Goal: Task Accomplishment & Management: Complete application form

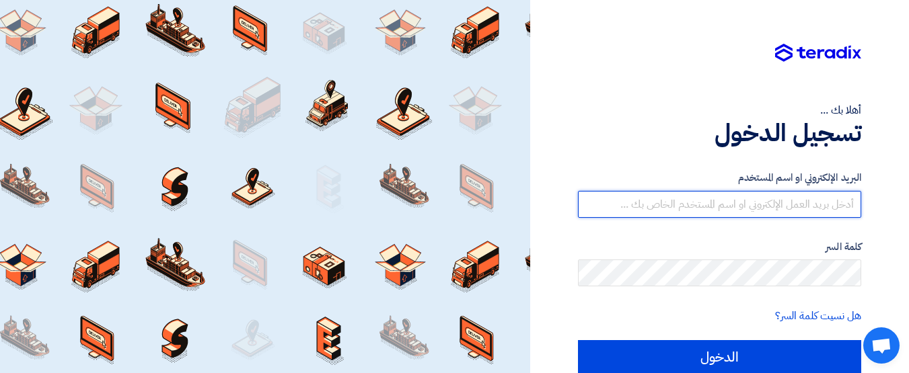
click at [747, 207] on input "text" at bounding box center [719, 204] width 283 height 27
type input "[EMAIL_ADDRESS][DOMAIN_NAME]"
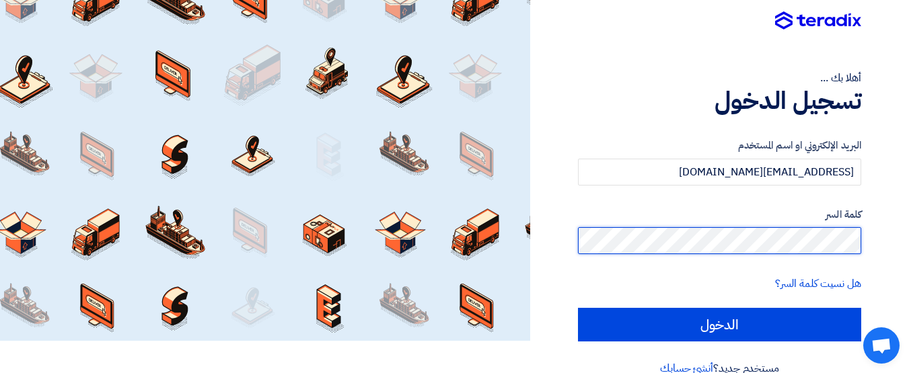
scroll to position [57, 0]
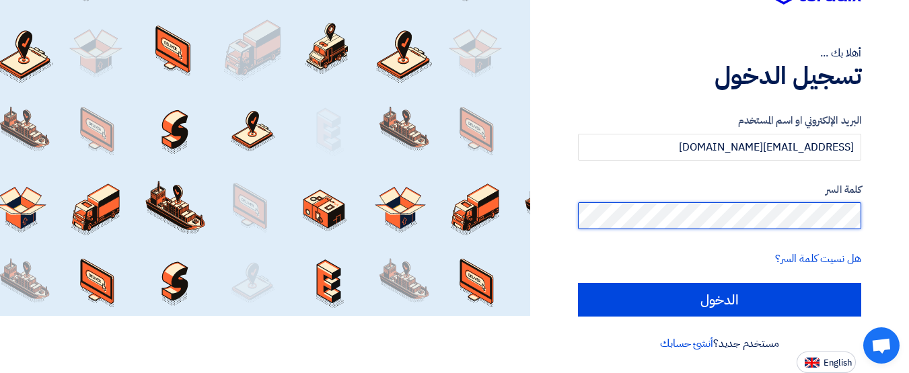
click at [578, 283] on input "الدخول" at bounding box center [719, 300] width 283 height 34
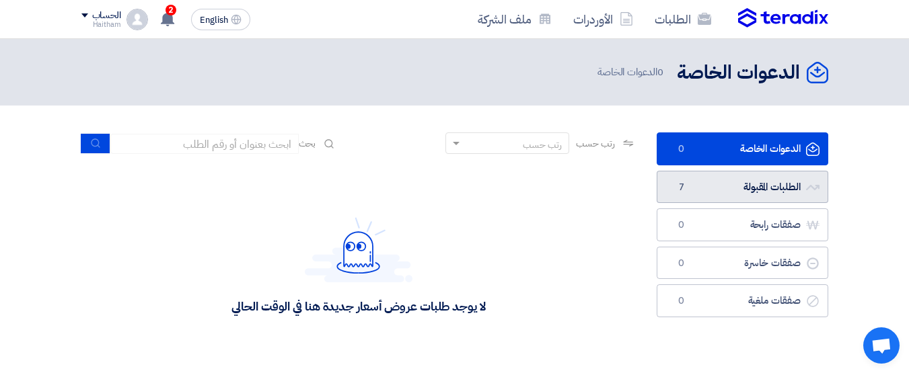
click at [717, 188] on link "الطلبات المقبولة الطلبات المقبولة 7" at bounding box center [741, 187] width 171 height 33
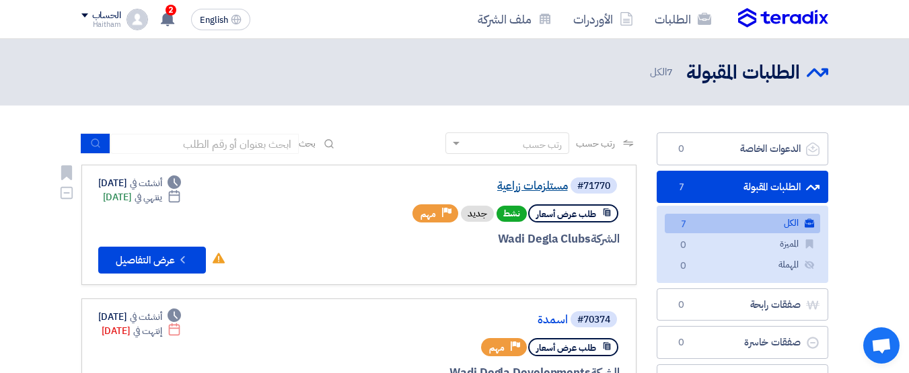
click at [545, 183] on link "مستلزمات زراعية" at bounding box center [433, 186] width 269 height 12
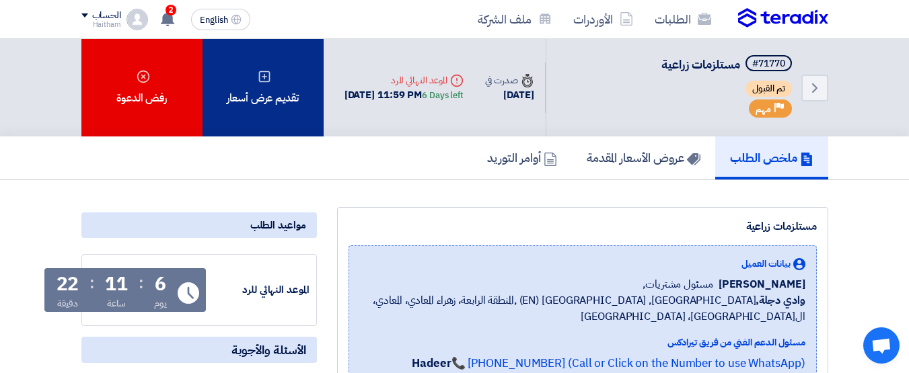
click at [261, 84] on div "تقديم عرض أسعار" at bounding box center [262, 88] width 121 height 98
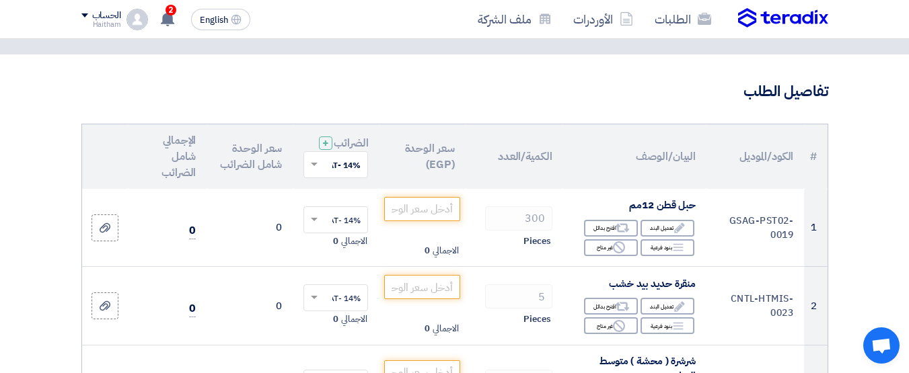
scroll to position [135, 0]
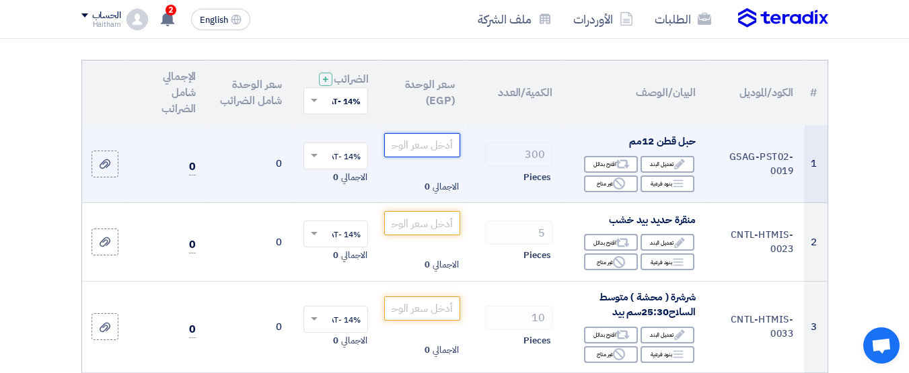
click at [439, 157] on input "number" at bounding box center [421, 145] width 75 height 24
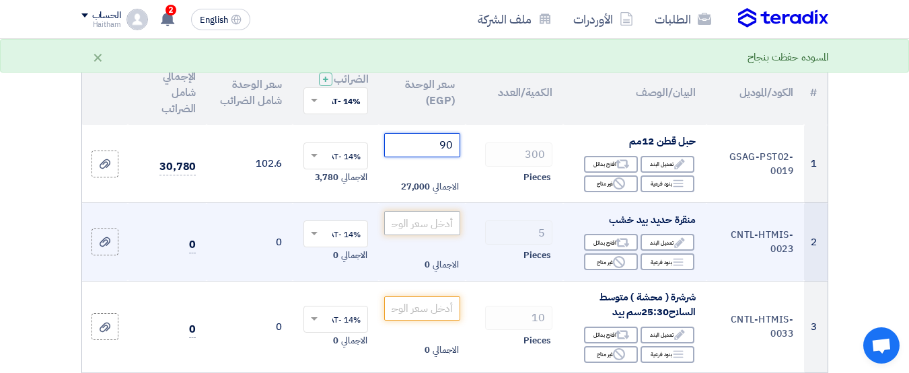
type input "90"
click at [436, 235] on input "number" at bounding box center [421, 223] width 75 height 24
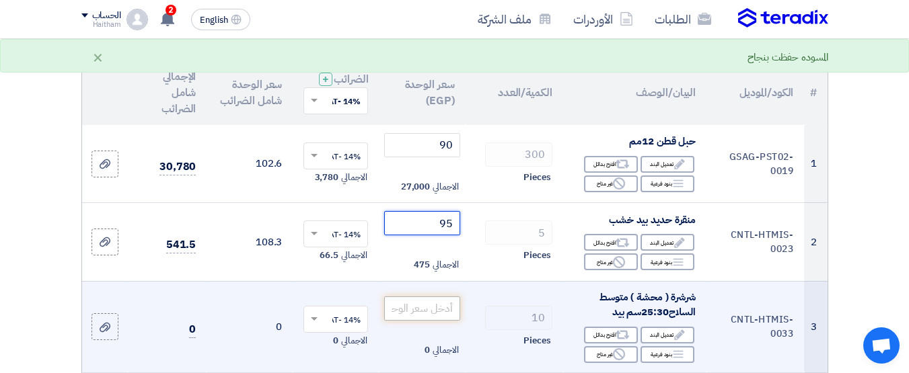
type input "95"
click at [433, 319] on input "number" at bounding box center [421, 309] width 75 height 24
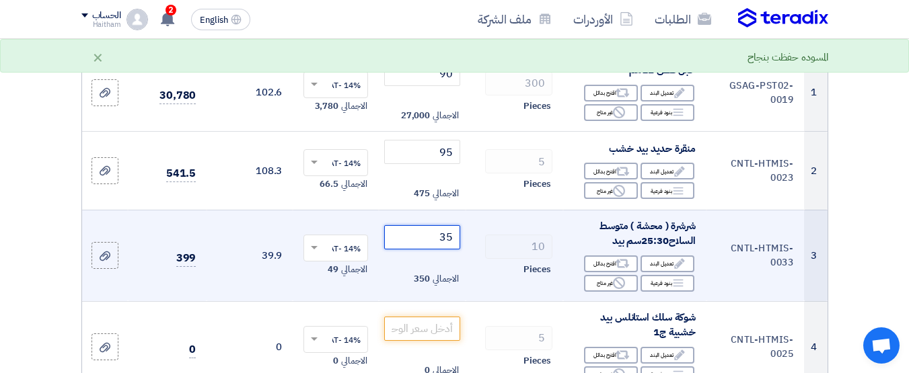
scroll to position [269, 0]
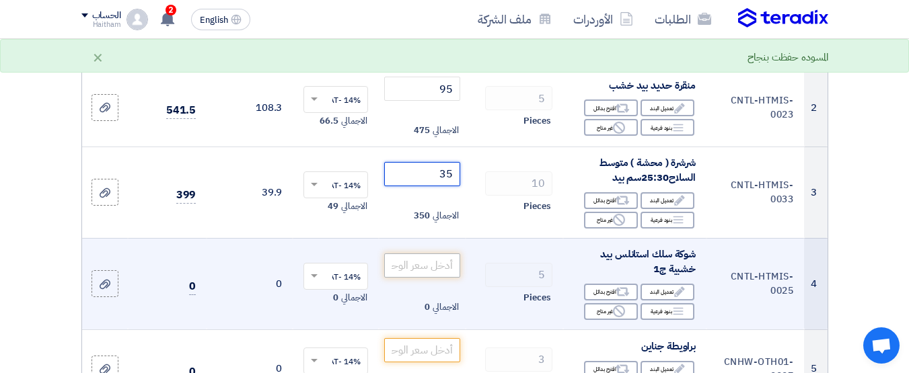
type input "35"
click at [441, 268] on input "number" at bounding box center [421, 266] width 75 height 24
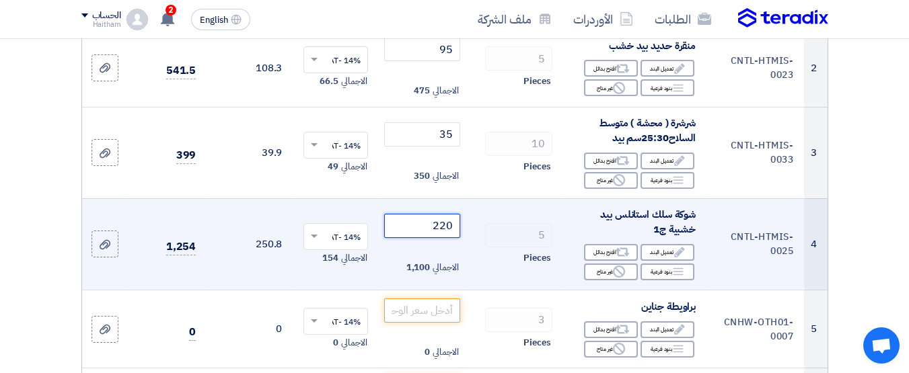
scroll to position [336, 0]
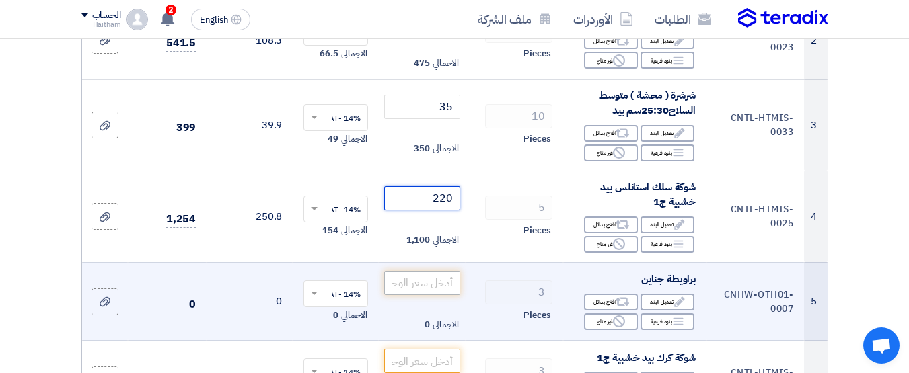
type input "220"
click at [440, 295] on input "number" at bounding box center [421, 283] width 75 height 24
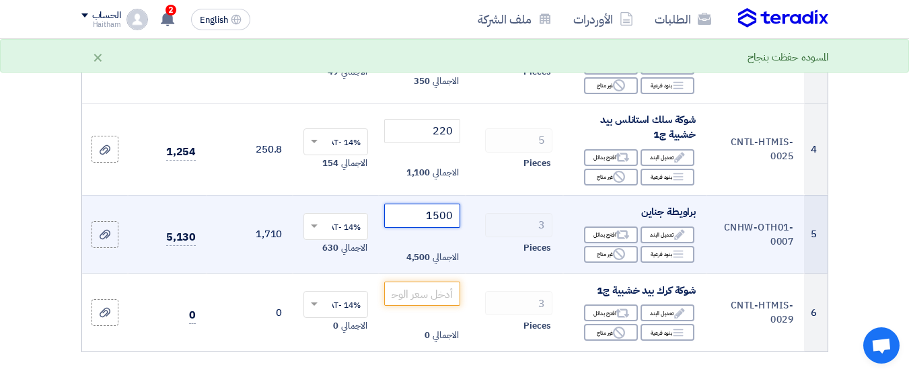
scroll to position [471, 0]
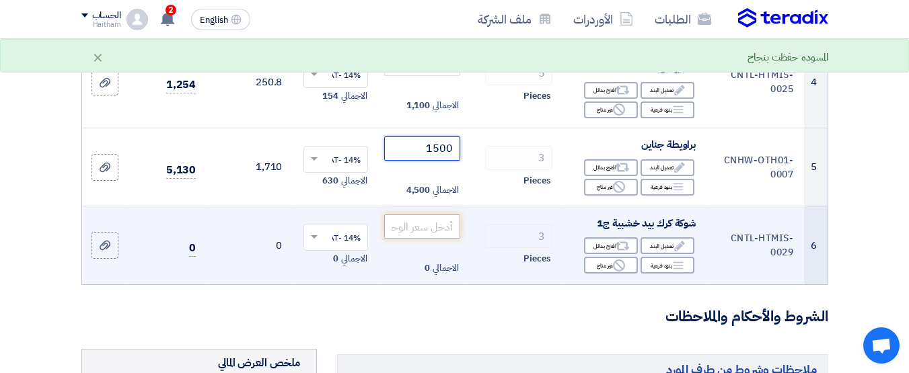
type input "1500"
click at [453, 239] on input "number" at bounding box center [421, 227] width 75 height 24
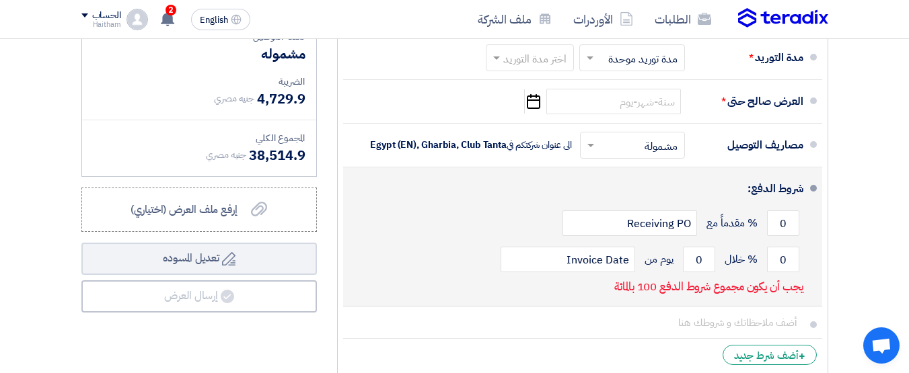
scroll to position [807, 0]
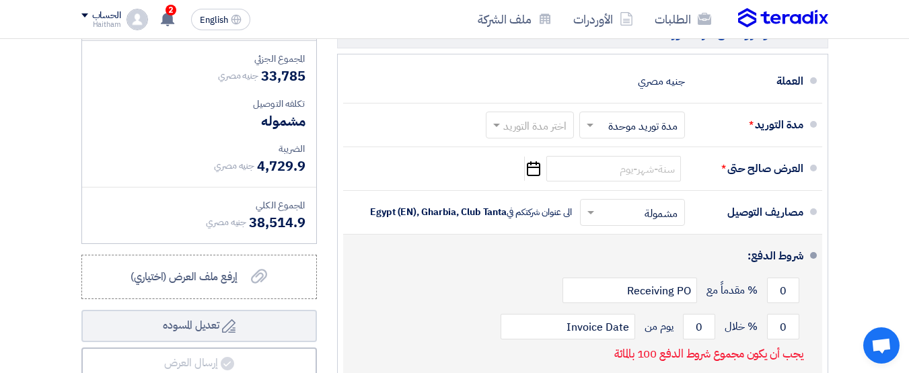
type input "120"
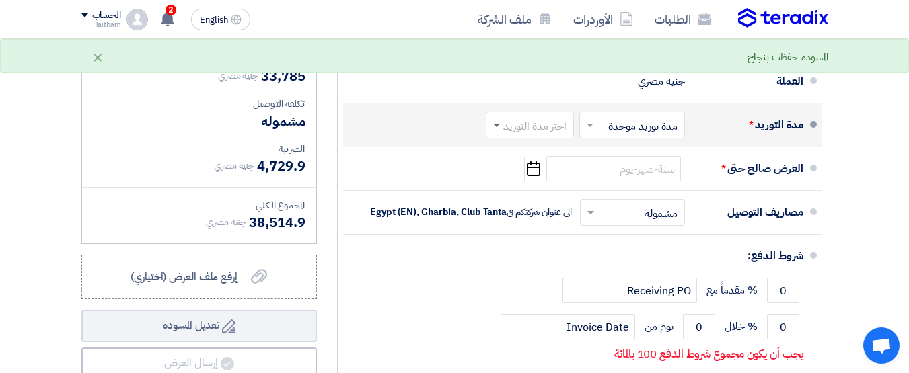
click at [494, 128] on span at bounding box center [496, 126] width 7 height 5
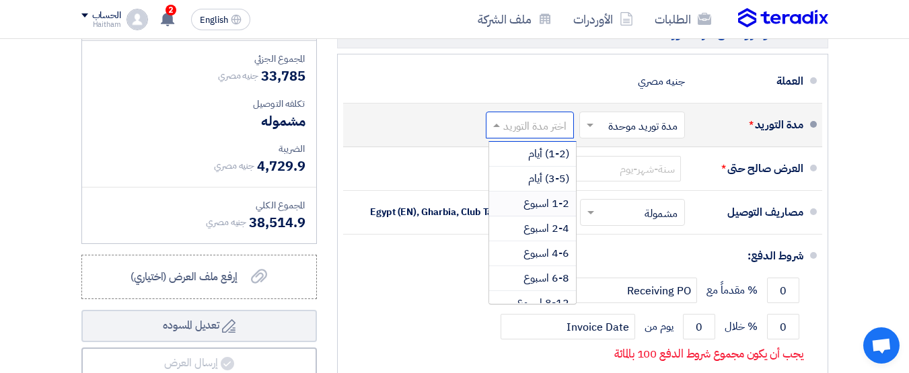
click at [550, 212] on span "1-2 اسبوع" at bounding box center [546, 204] width 46 height 16
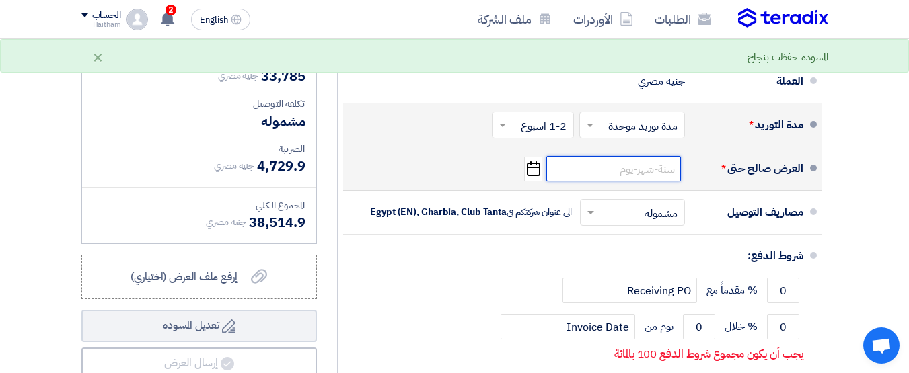
click at [646, 179] on input at bounding box center [613, 169] width 135 height 26
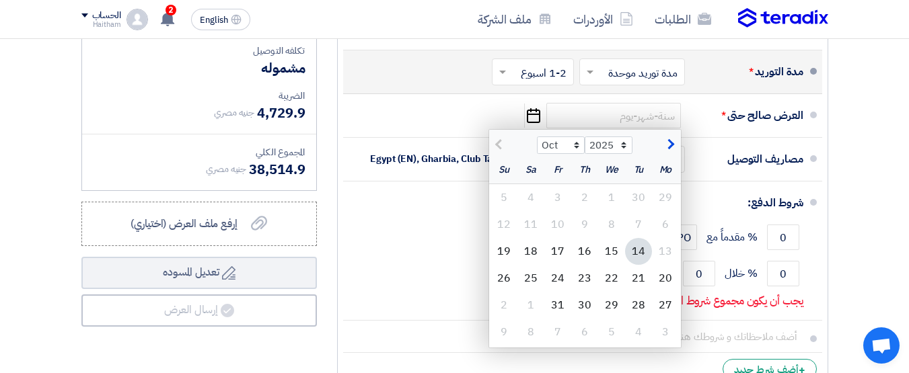
scroll to position [888, 0]
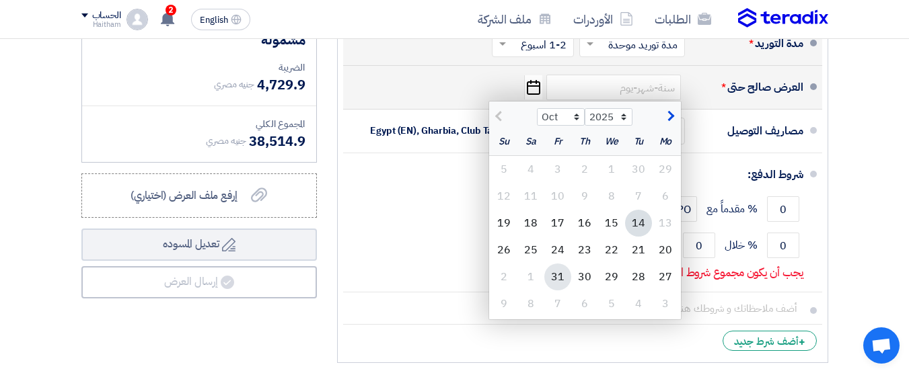
click at [564, 284] on div "31" at bounding box center [557, 277] width 27 height 27
type input "[DATE]"
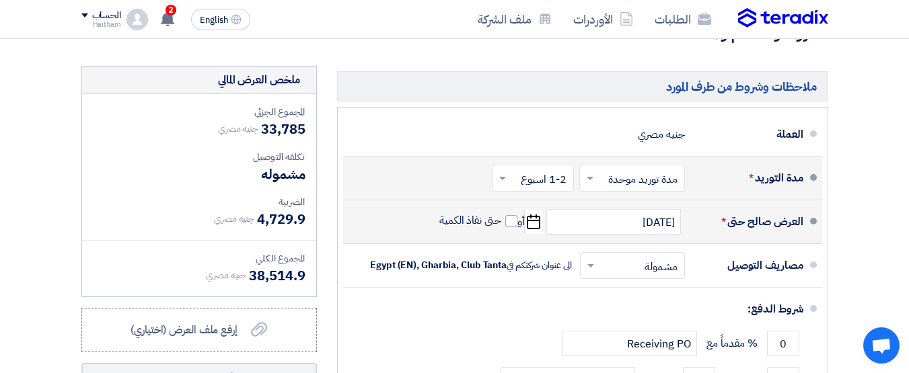
scroll to position [821, 0]
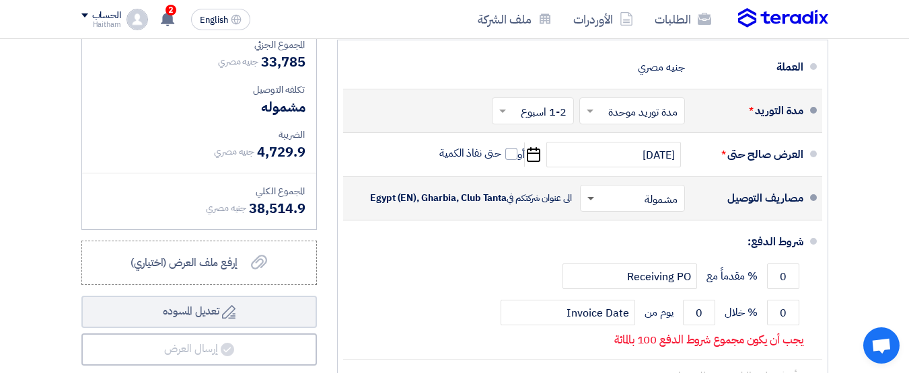
click at [586, 205] on span at bounding box center [588, 198] width 17 height 13
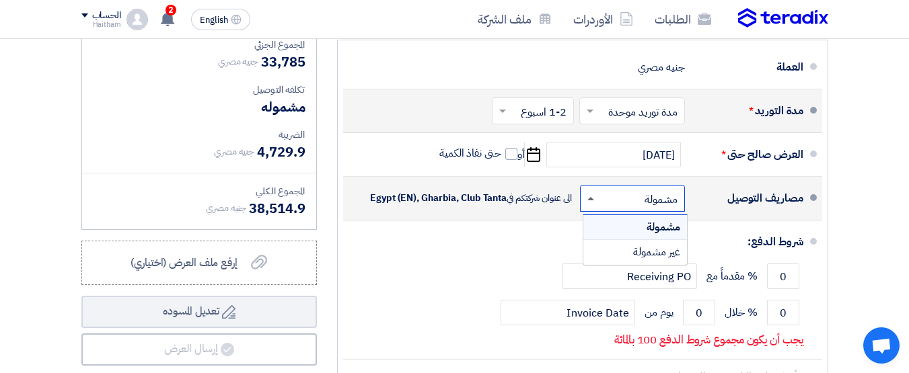
click at [586, 205] on span at bounding box center [588, 198] width 17 height 13
click at [611, 237] on div "مشمولة" at bounding box center [635, 227] width 104 height 25
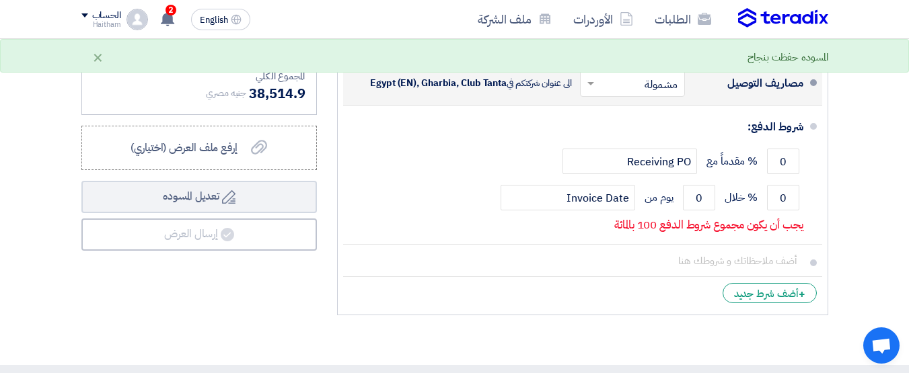
scroll to position [956, 0]
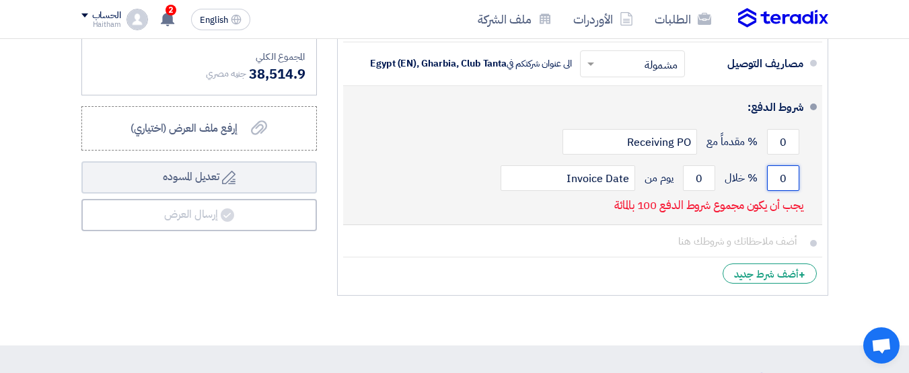
click at [784, 187] on input "0" at bounding box center [783, 178] width 32 height 26
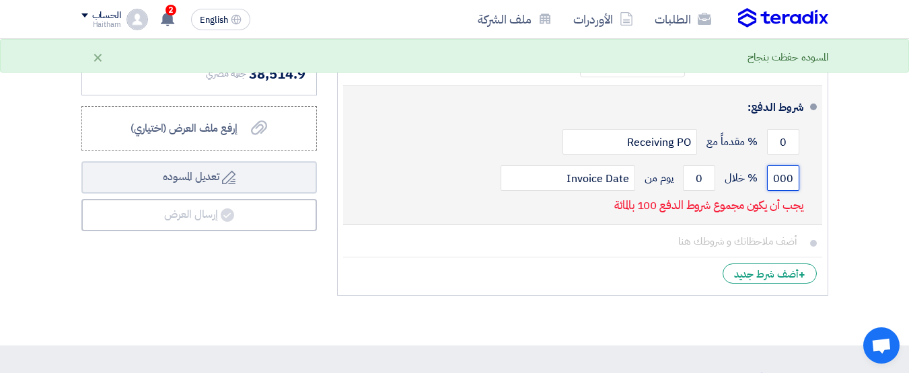
click at [780, 190] on input "1000" at bounding box center [783, 178] width 32 height 26
type input "100"
click at [693, 190] on input "0" at bounding box center [699, 178] width 32 height 26
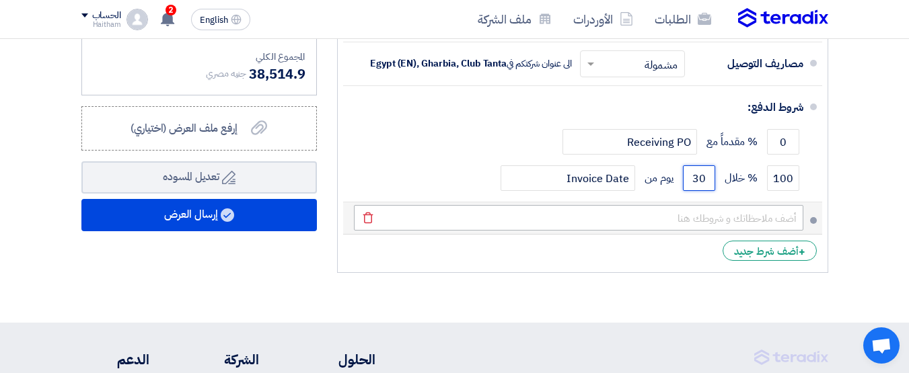
type input "30"
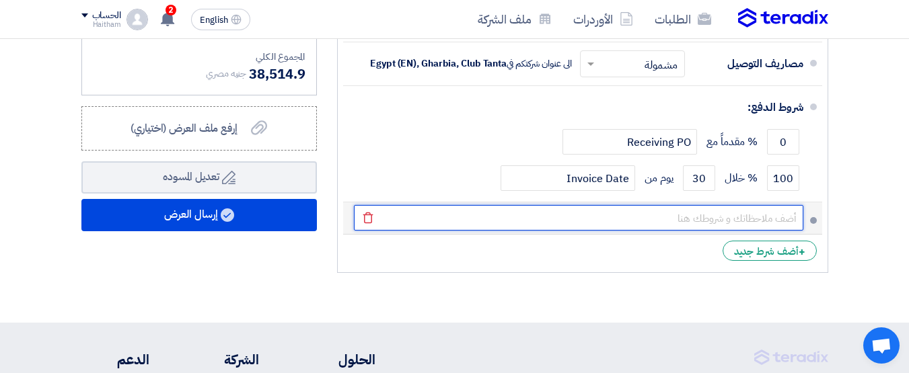
click at [773, 231] on input "text" at bounding box center [578, 218] width 449 height 26
type input "السعر شامل النقل داخل ال[GEOGRAPHIC_DATA] فقط"
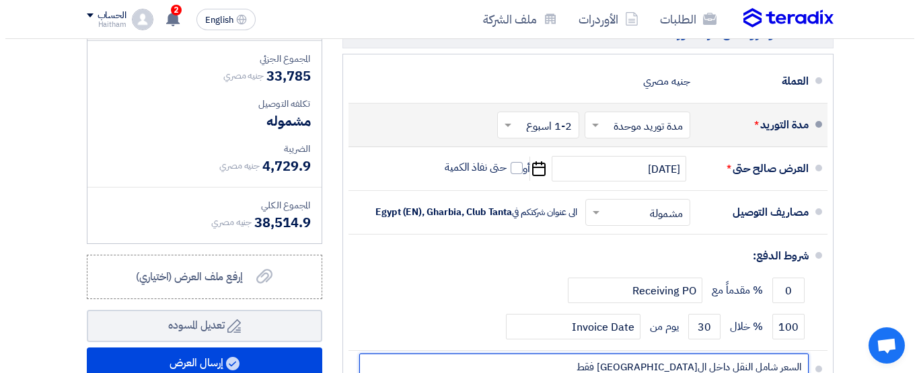
scroll to position [1009, 0]
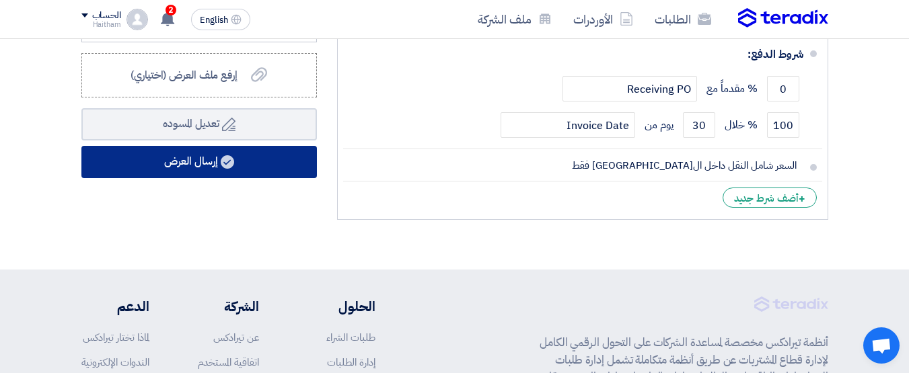
click at [184, 171] on button "إرسال العرض" at bounding box center [198, 162] width 235 height 32
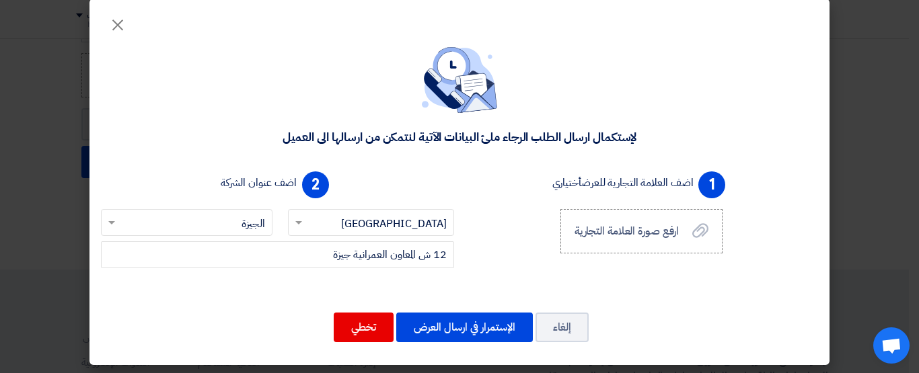
scroll to position [17, 0]
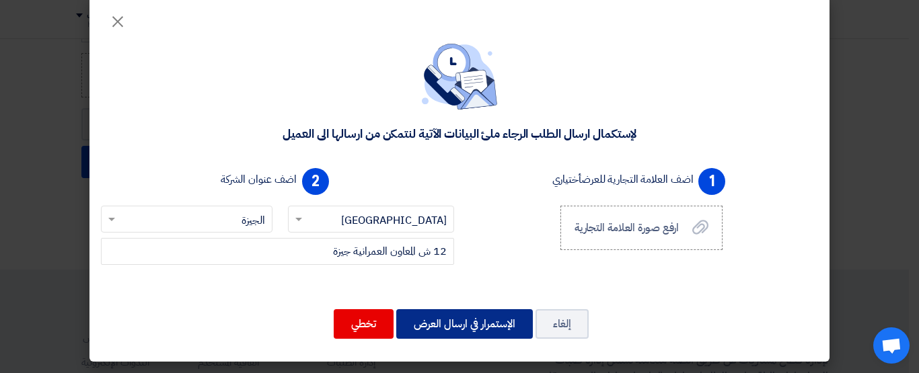
click at [445, 326] on button "الإستمرار في ارسال العرض" at bounding box center [464, 324] width 137 height 30
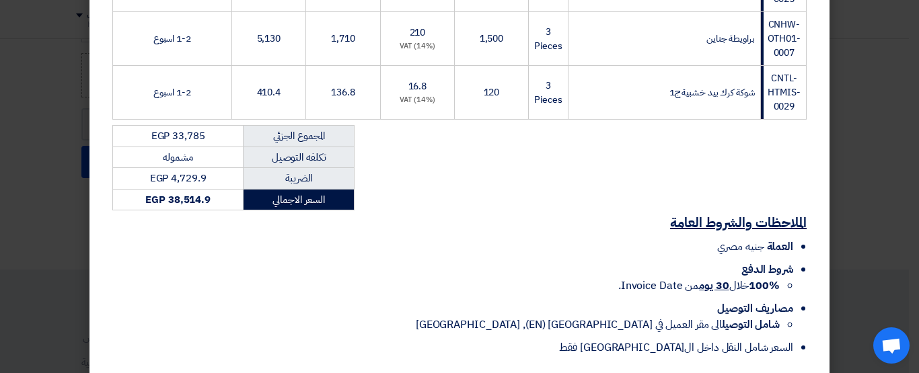
scroll to position [527, 0]
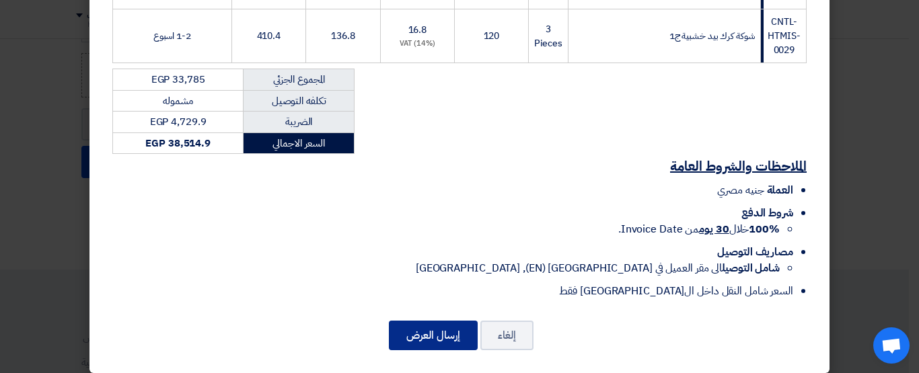
click at [430, 325] on button "إرسال العرض" at bounding box center [433, 336] width 89 height 30
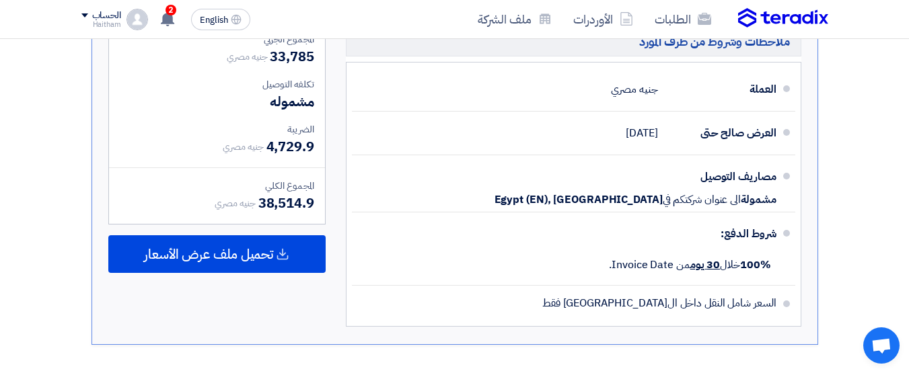
scroll to position [837, 0]
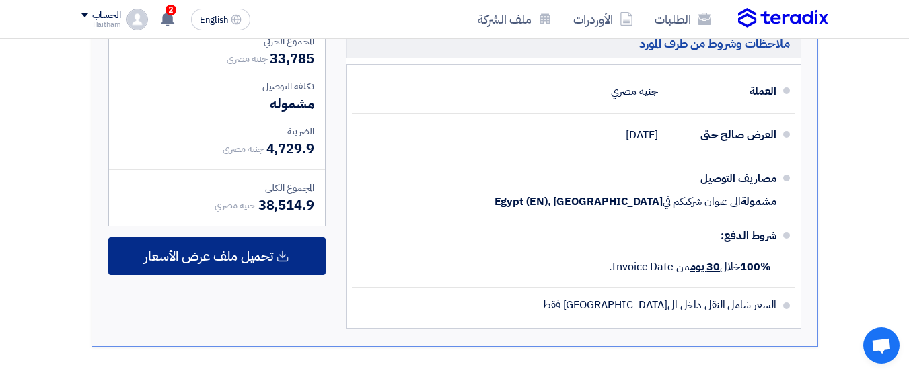
click at [195, 250] on span "تحميل ملف عرض الأسعار" at bounding box center [208, 256] width 129 height 12
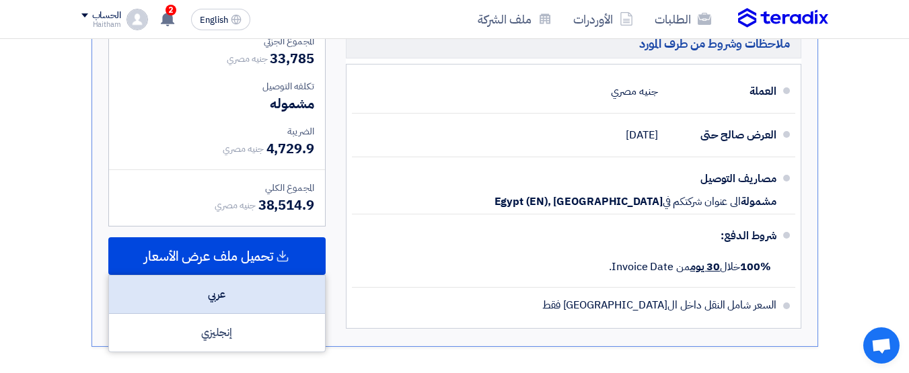
click at [253, 289] on div "عربي" at bounding box center [217, 295] width 216 height 38
